Goal: Information Seeking & Learning: Find specific fact

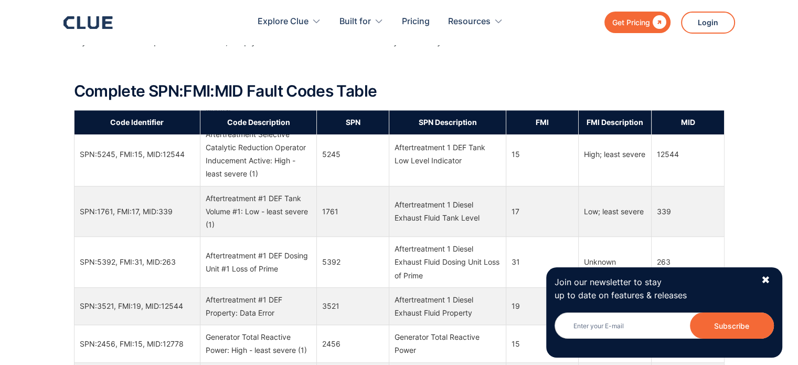
scroll to position [5668, 0]
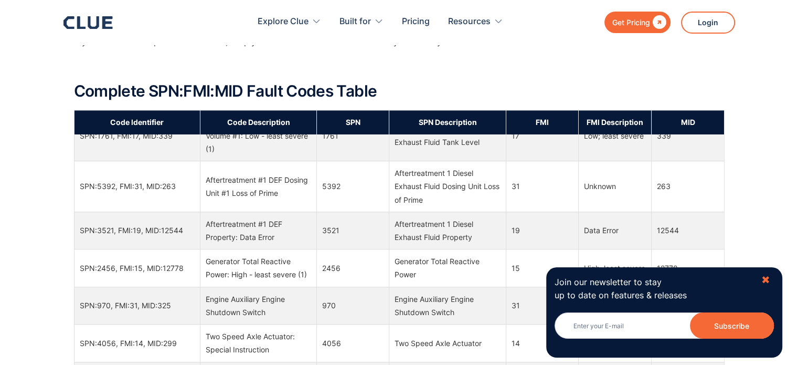
click at [768, 277] on div "✖" at bounding box center [765, 279] width 9 height 13
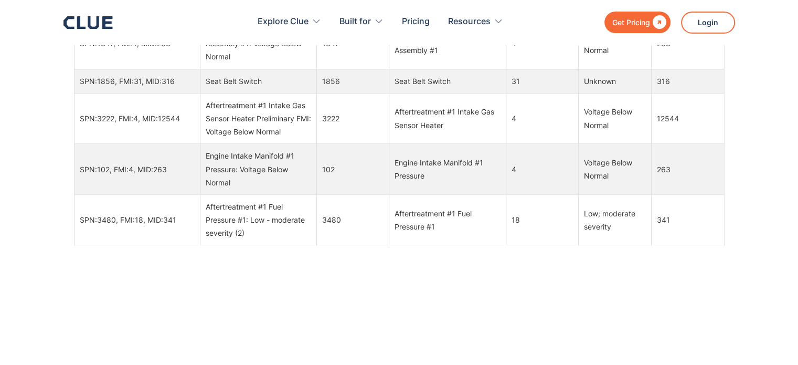
scroll to position [934, 0]
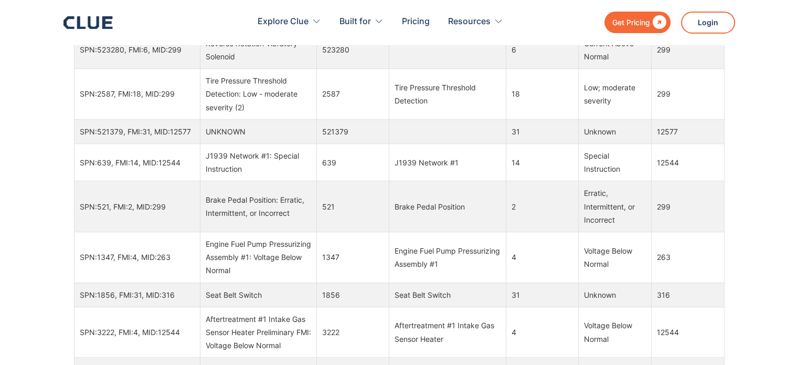
drag, startPoint x: 568, startPoint y: 174, endPoint x: 636, endPoint y: 182, distance: 68.7
copy div "Other Failure Mode"
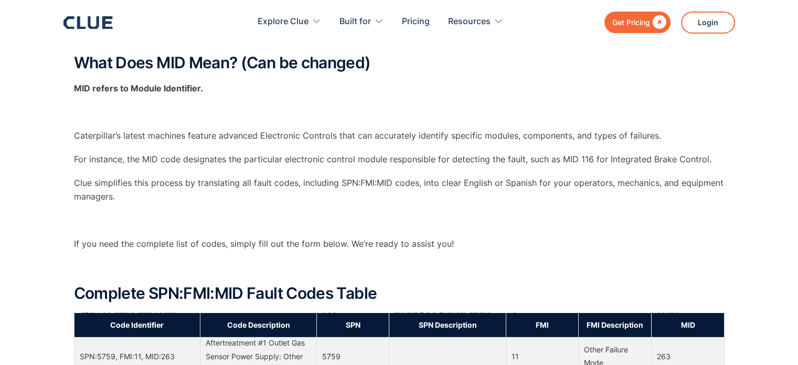
scroll to position [596, 0]
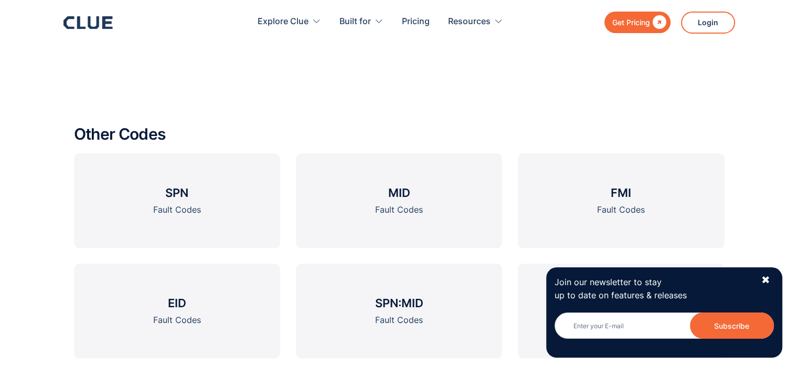
scroll to position [1050, 0]
